Goal: Information Seeking & Learning: Find specific fact

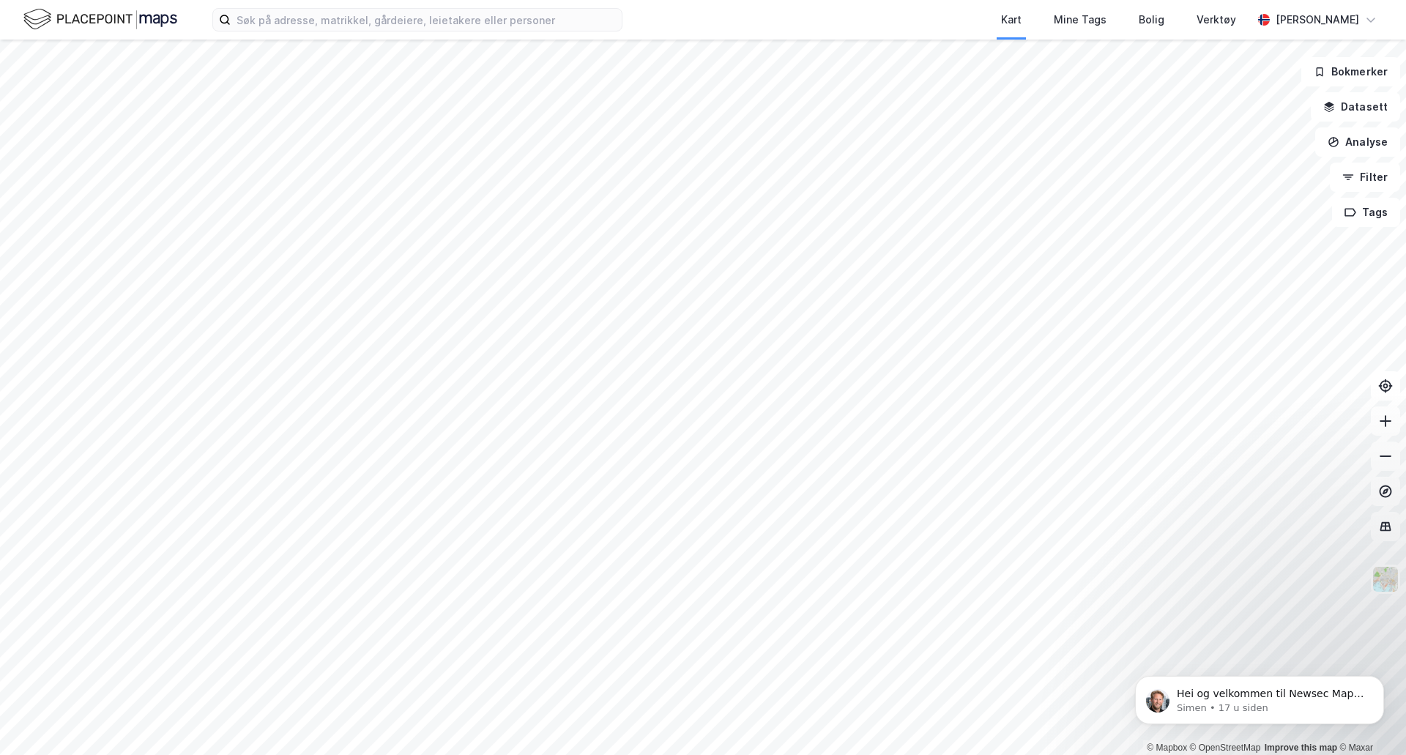
click at [570, 31] on div "Kart Mine Tags Bolig Verktøy [PERSON_NAME]" at bounding box center [703, 20] width 1406 height 40
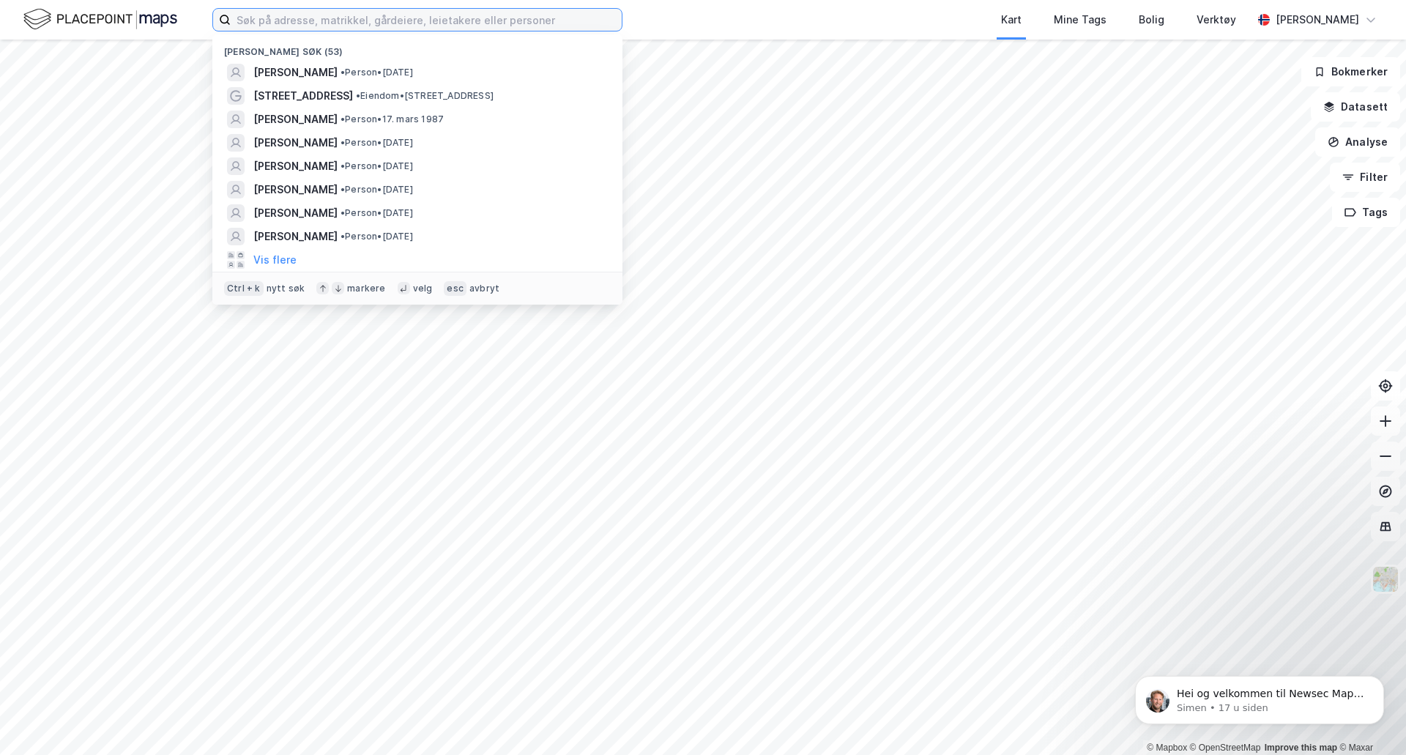
click at [571, 26] on input at bounding box center [426, 20] width 391 height 22
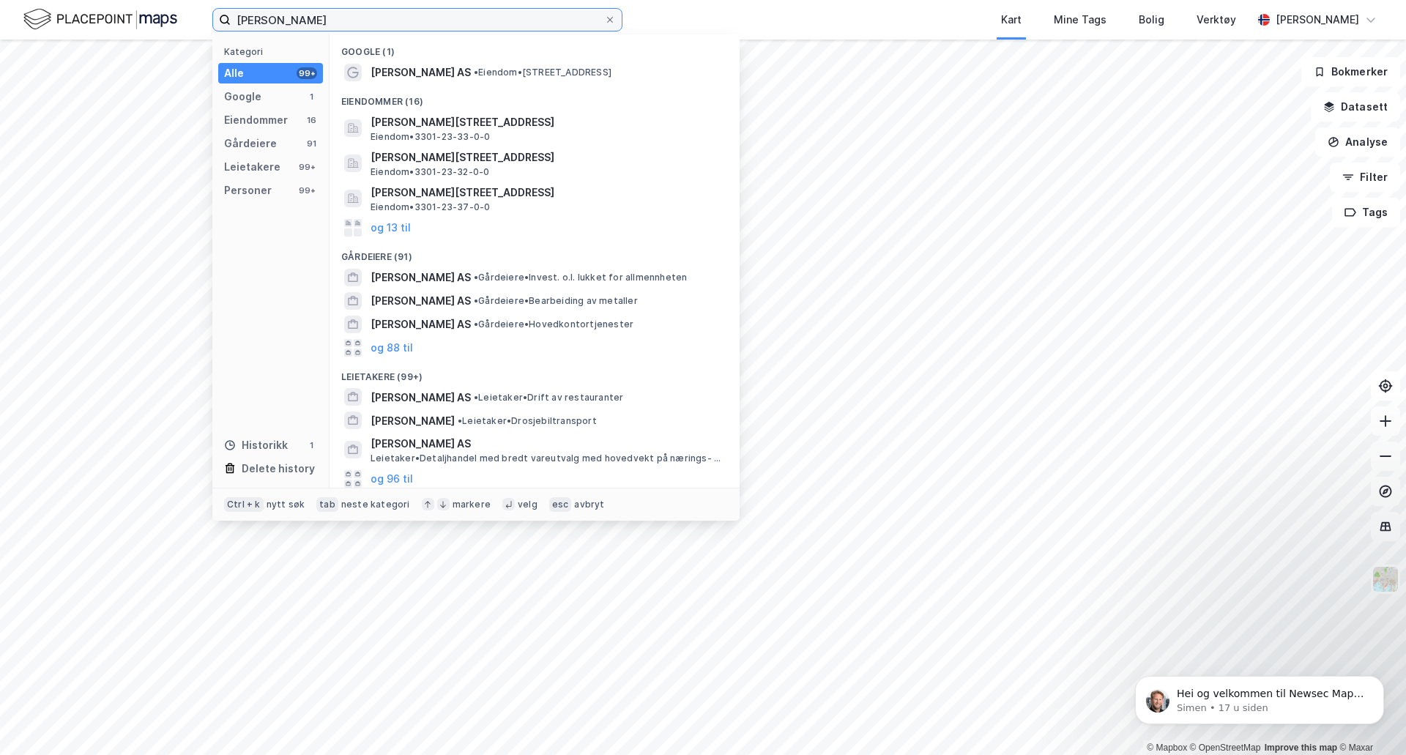
type input "[PERSON_NAME]"
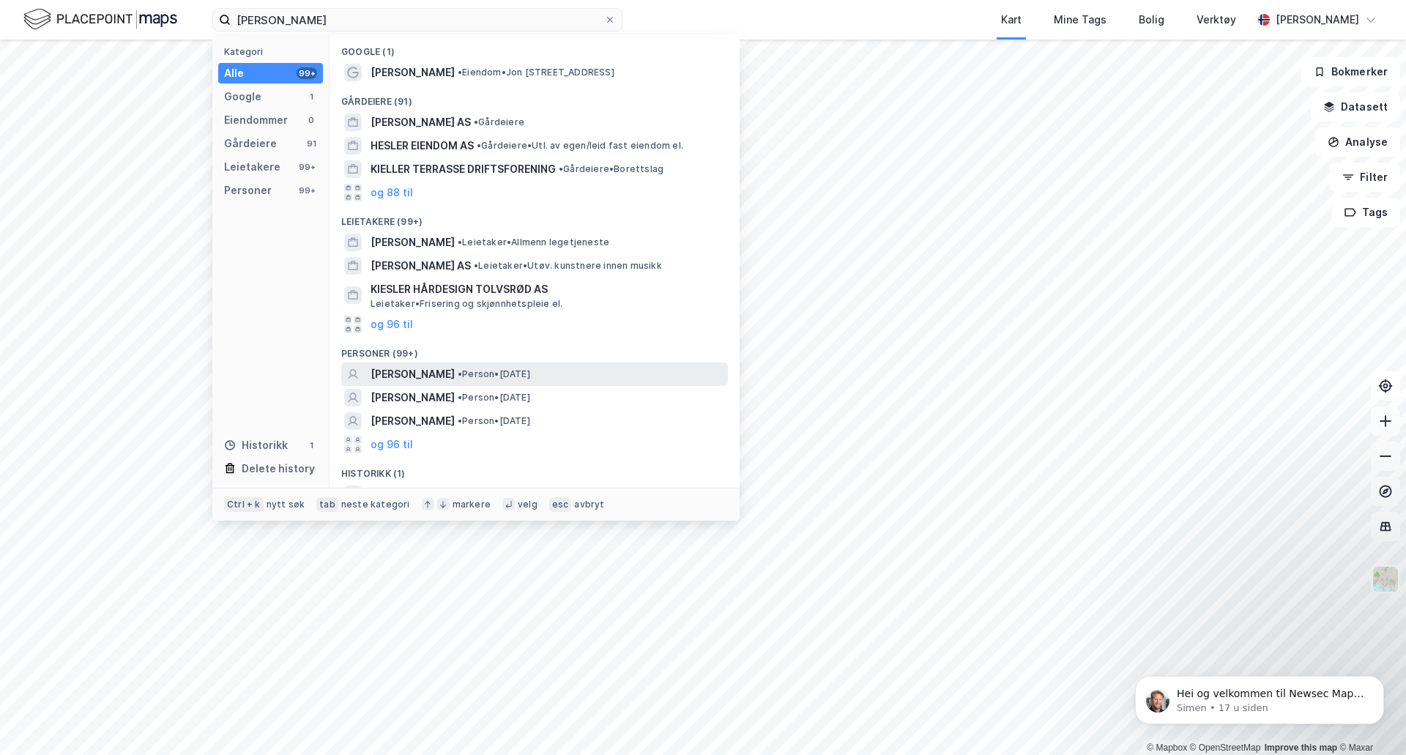
click at [404, 377] on span "[PERSON_NAME]" at bounding box center [413, 374] width 84 height 18
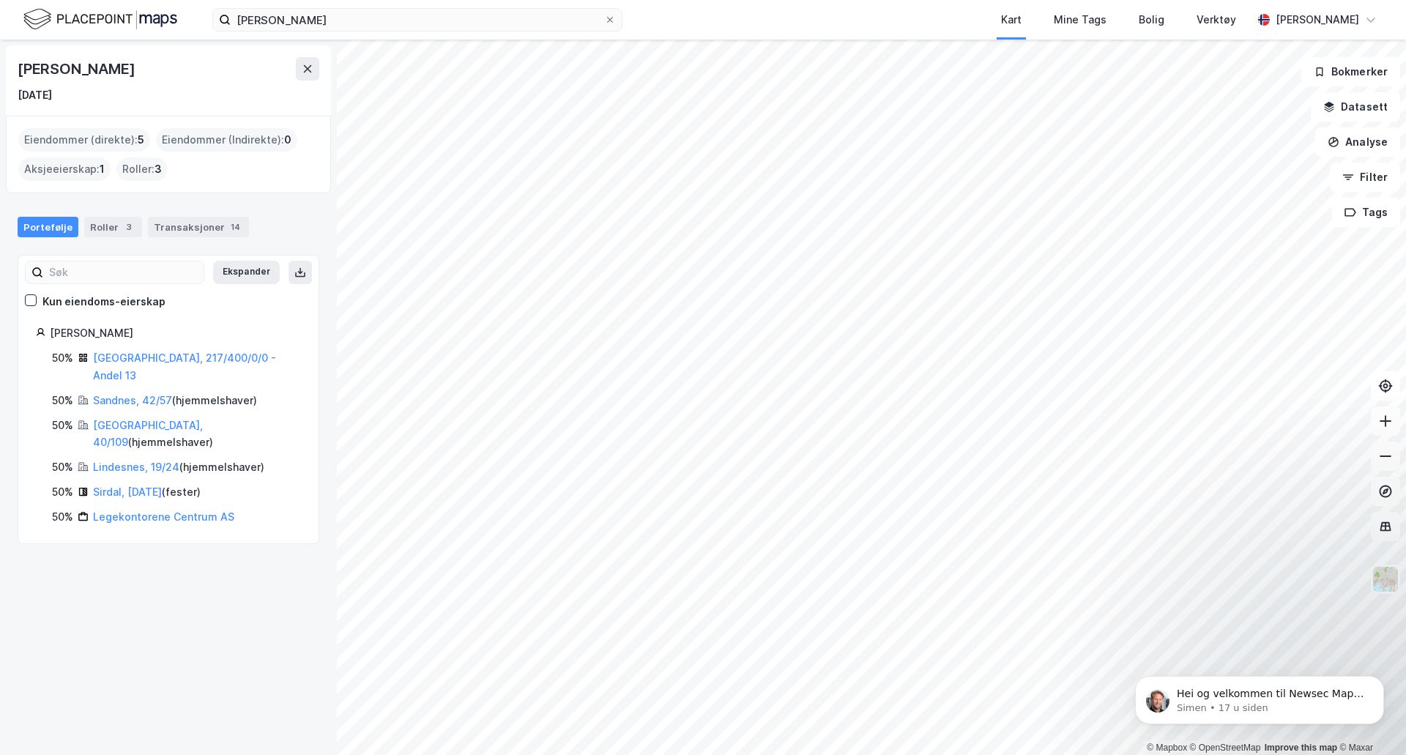
click at [19, 413] on div "[PERSON_NAME] 50% [GEOGRAPHIC_DATA], 217/400/0/0 - Andel 13 50% Sandnes, 42/57 …" at bounding box center [168, 424] width 300 height 201
click at [138, 394] on link "Sandnes, 42/57" at bounding box center [132, 400] width 79 height 12
